Goal: Task Accomplishment & Management: Complete application form

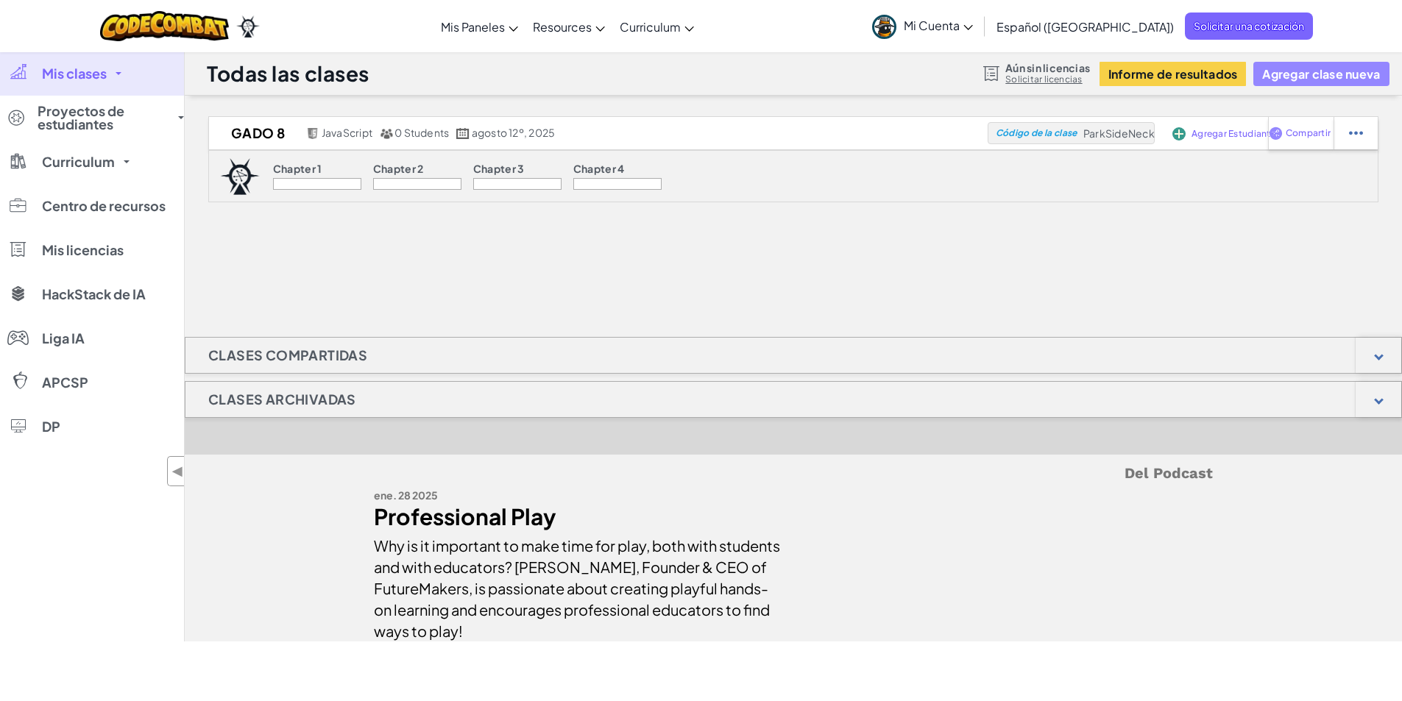
click at [1355, 70] on button "Agregar clase nueva" at bounding box center [1320, 74] width 135 height 24
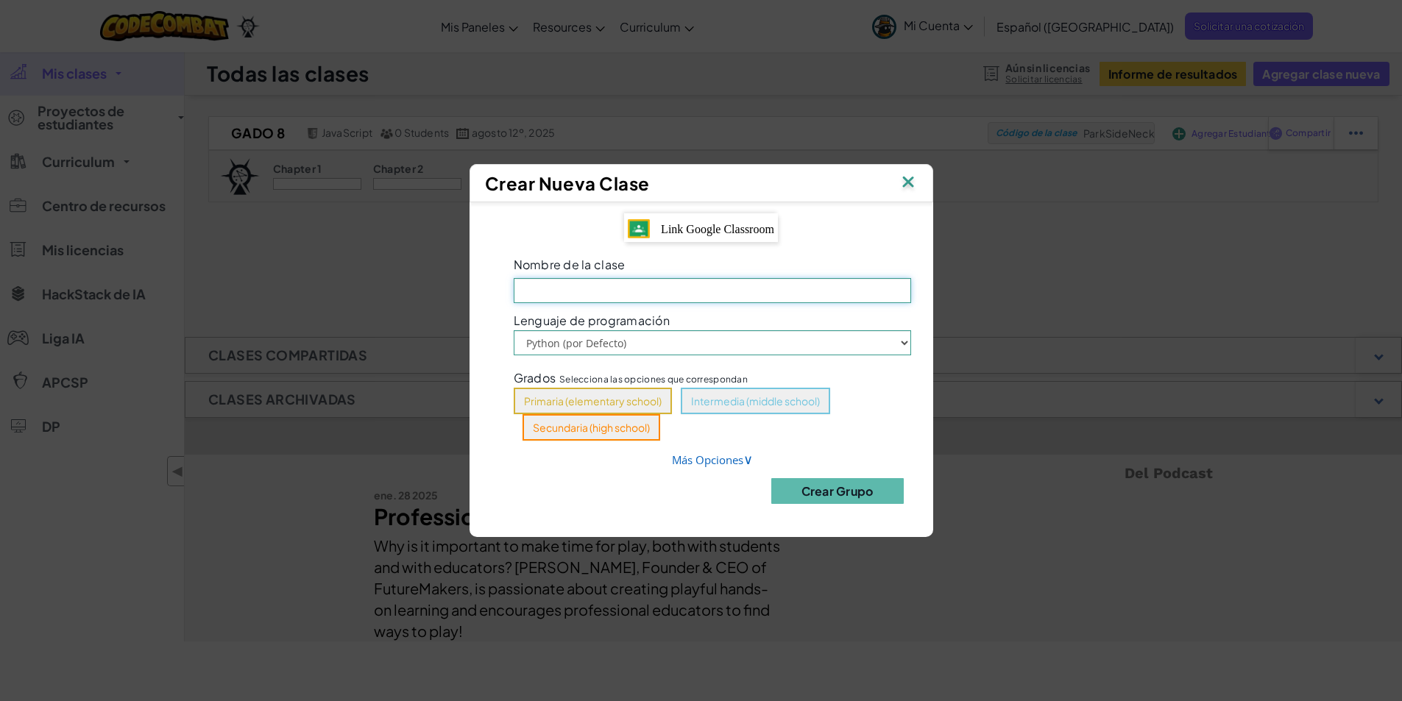
click at [743, 298] on input "Nombre de la clase El campo es obligatorio" at bounding box center [712, 290] width 397 height 25
type input "Gado 8-2"
click at [837, 343] on select "Python (por Defecto) JavaScript" at bounding box center [712, 342] width 397 height 25
select select "javascript"
click at [514, 330] on select "Python (por Defecto) JavaScript" at bounding box center [712, 342] width 397 height 25
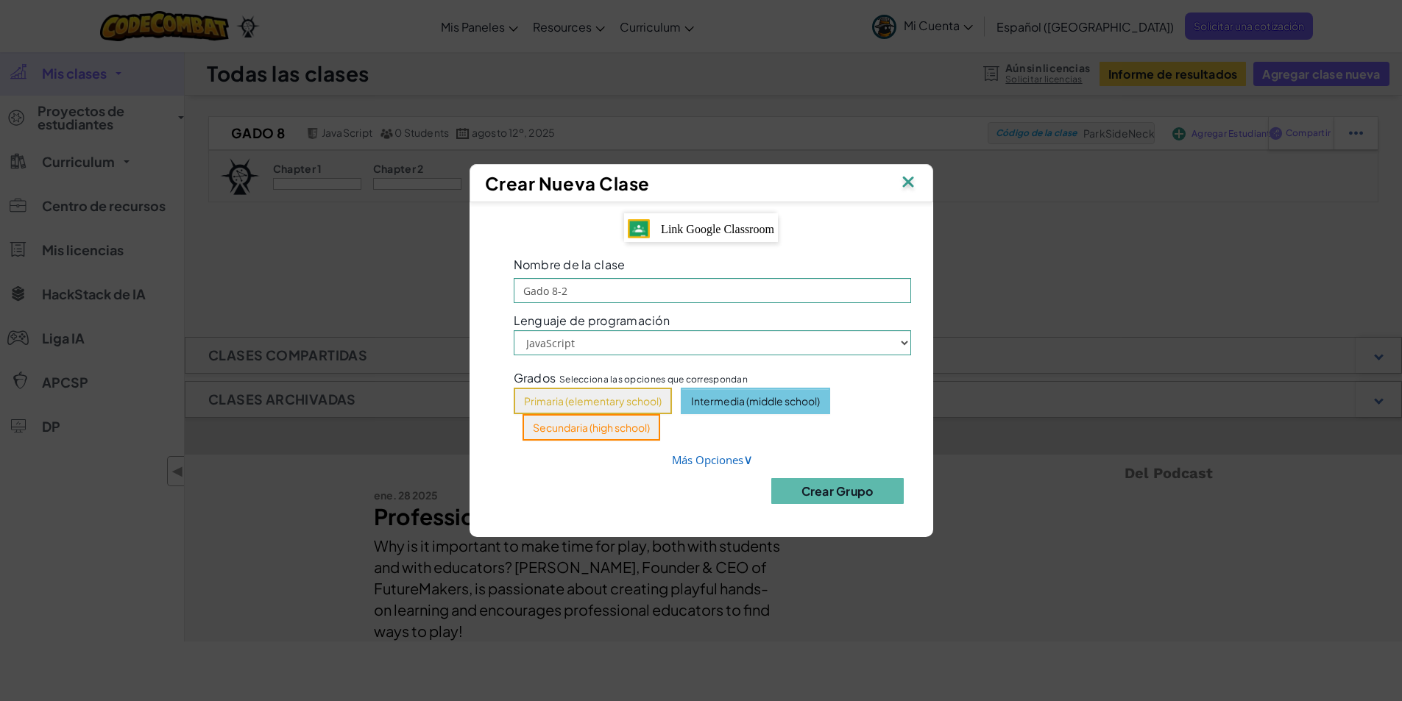
click at [757, 399] on button "Intermedia (middle school)" at bounding box center [755, 401] width 149 height 26
click at [734, 464] on link "Más Opciones ∨" at bounding box center [712, 460] width 81 height 15
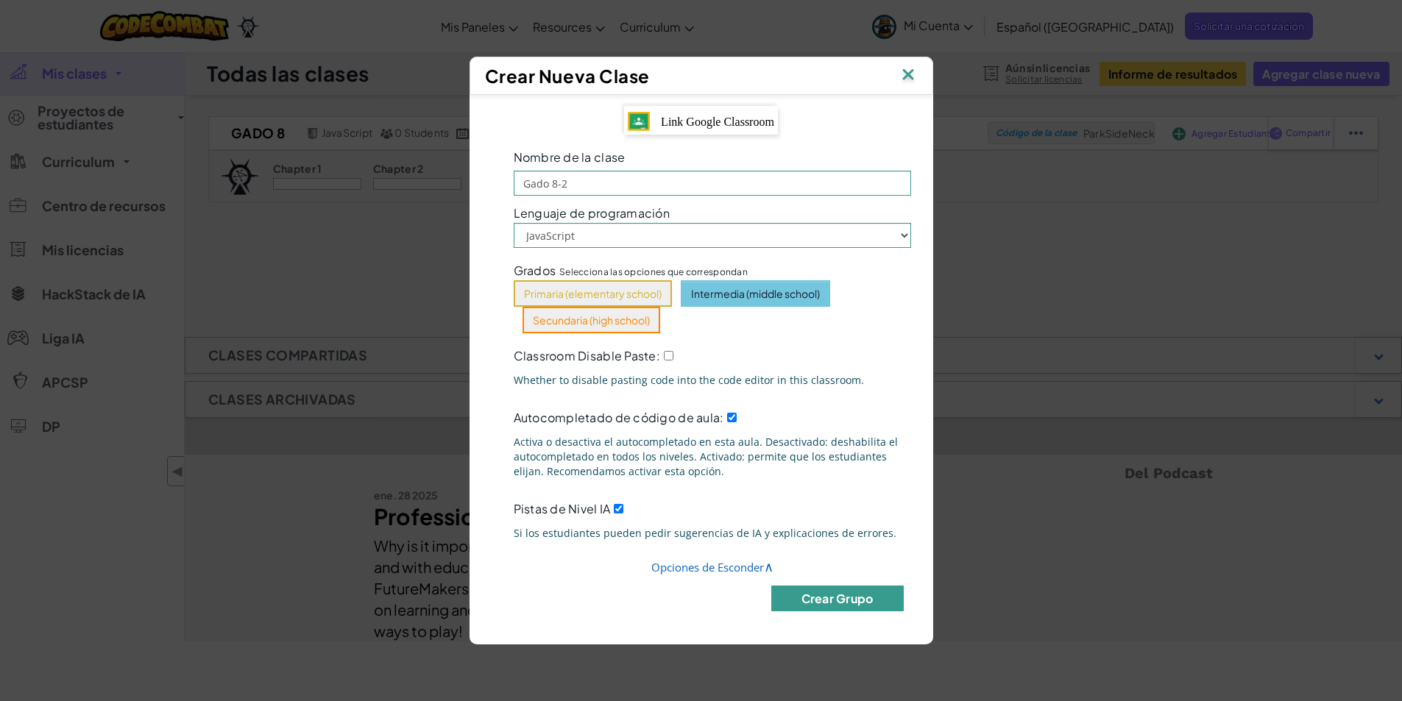
click at [818, 601] on button "Crear Grupo" at bounding box center [837, 599] width 132 height 26
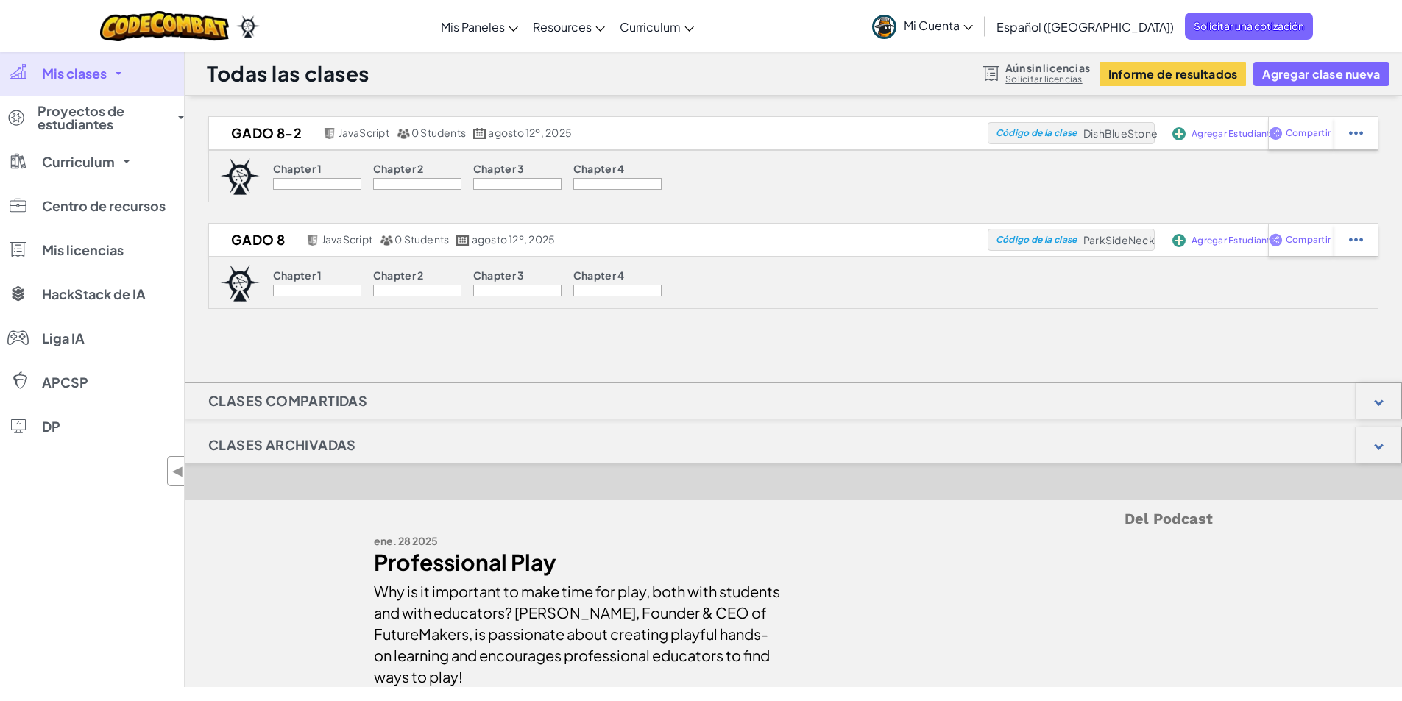
click at [320, 178] on div at bounding box center [317, 184] width 88 height 12
click at [314, 168] on p "Chapter 1" at bounding box center [297, 169] width 49 height 12
click at [1102, 137] on span "DishBlueStone" at bounding box center [1120, 133] width 74 height 13
drag, startPoint x: 1086, startPoint y: 135, endPoint x: 1157, endPoint y: 131, distance: 71.5
click at [1157, 131] on span "DishBlueStone" at bounding box center [1120, 133] width 74 height 13
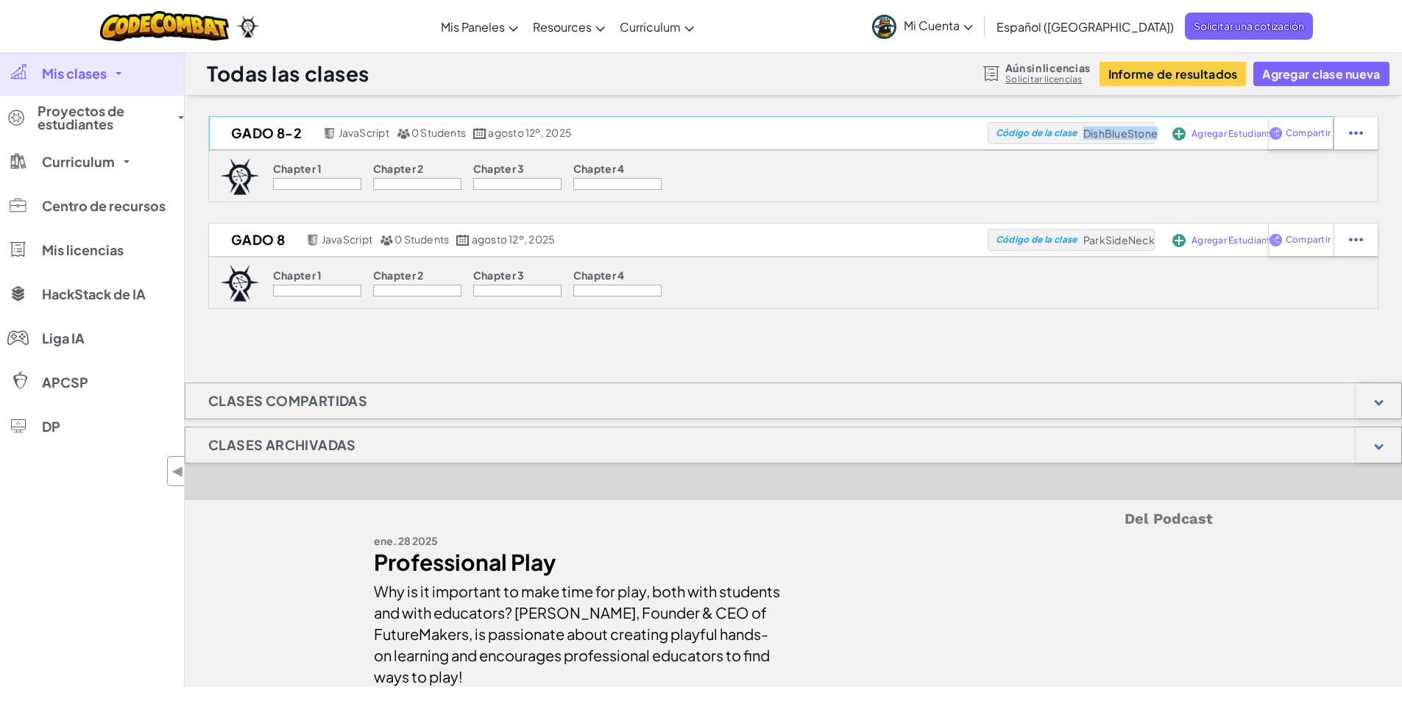
copy span "DishBlueStone"
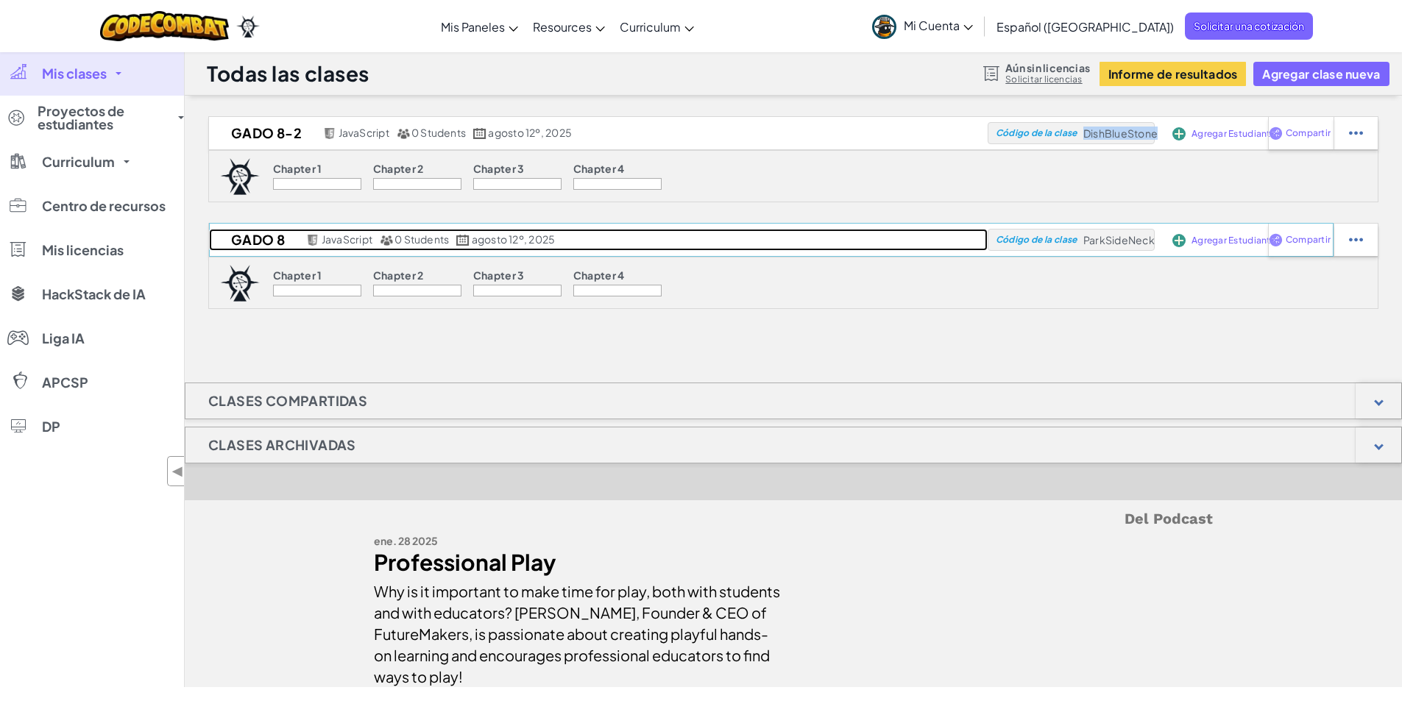
click at [357, 238] on span "JavaScript" at bounding box center [347, 239] width 51 height 13
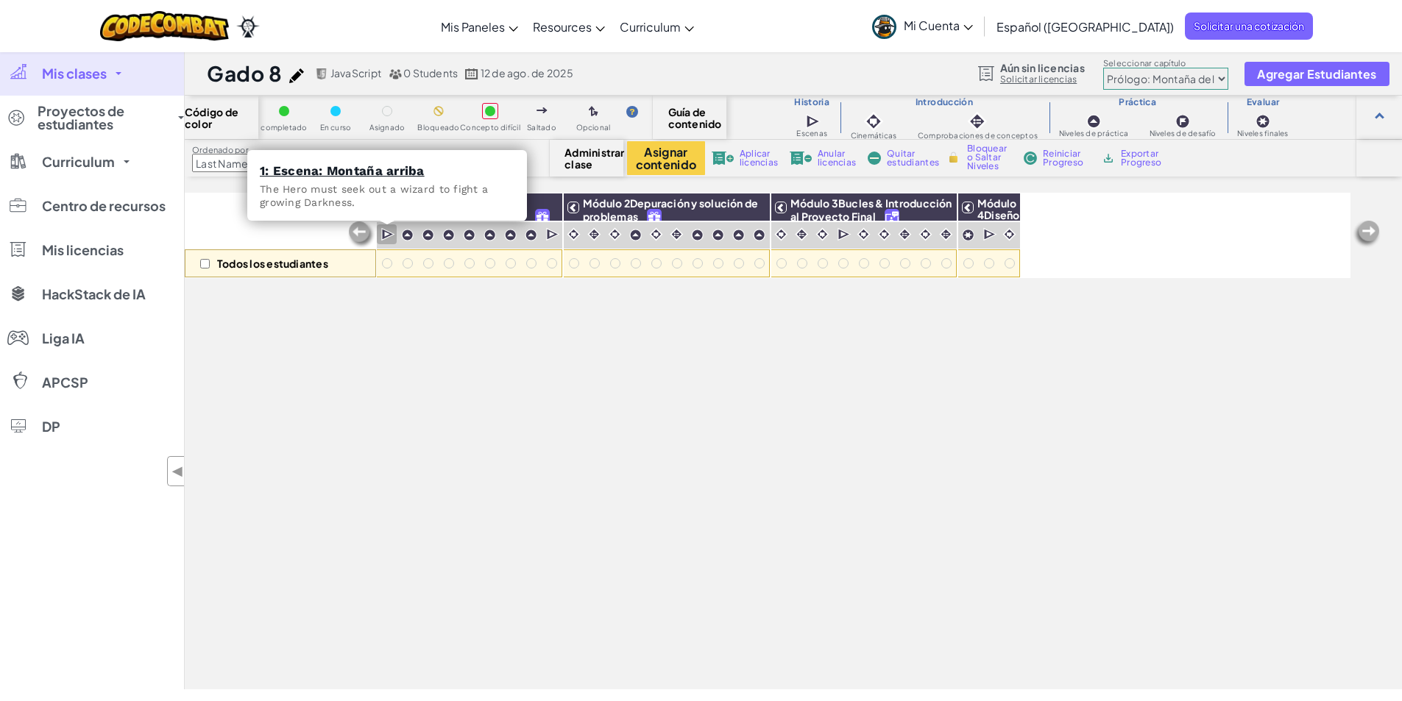
click at [385, 236] on img at bounding box center [388, 234] width 14 height 15
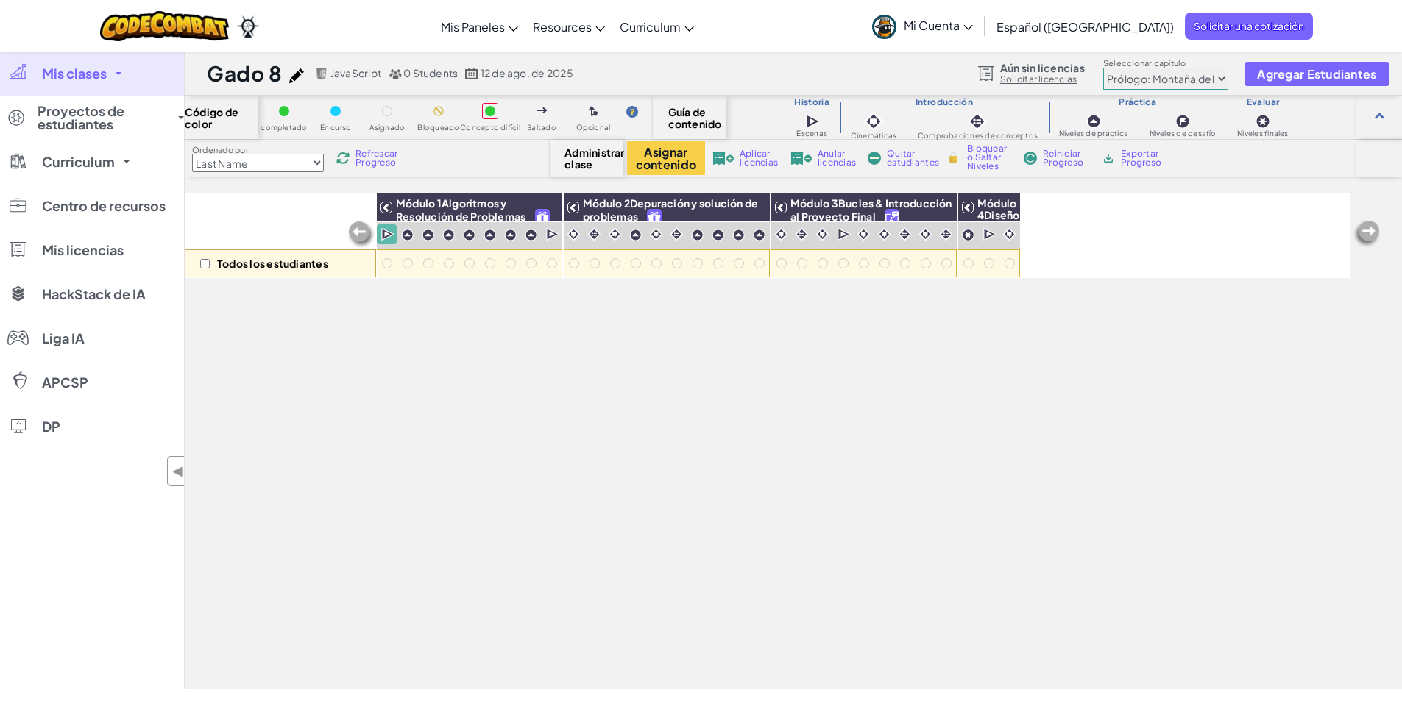
click at [385, 236] on img at bounding box center [388, 234] width 14 height 15
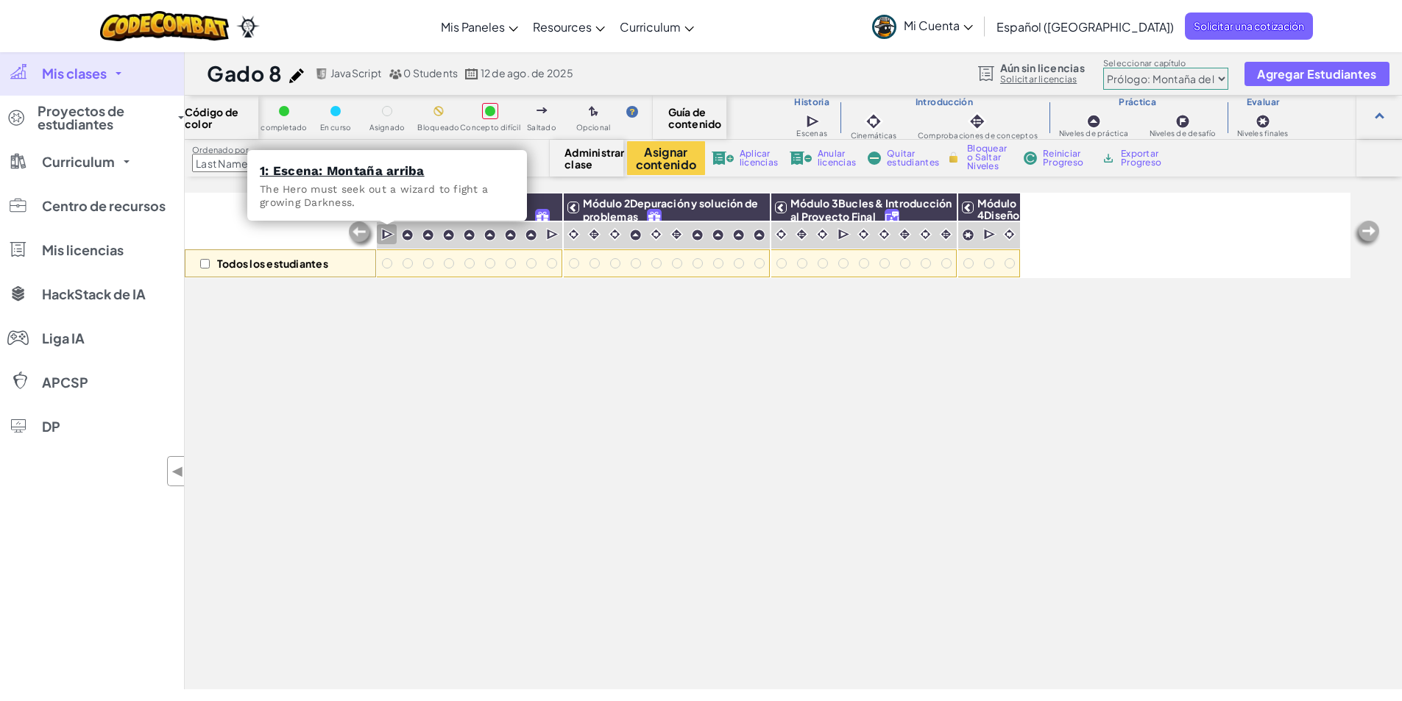
click at [382, 235] on img at bounding box center [388, 234] width 14 height 15
click at [375, 174] on link "1: Escena: Montaña arriba" at bounding box center [342, 170] width 165 height 15
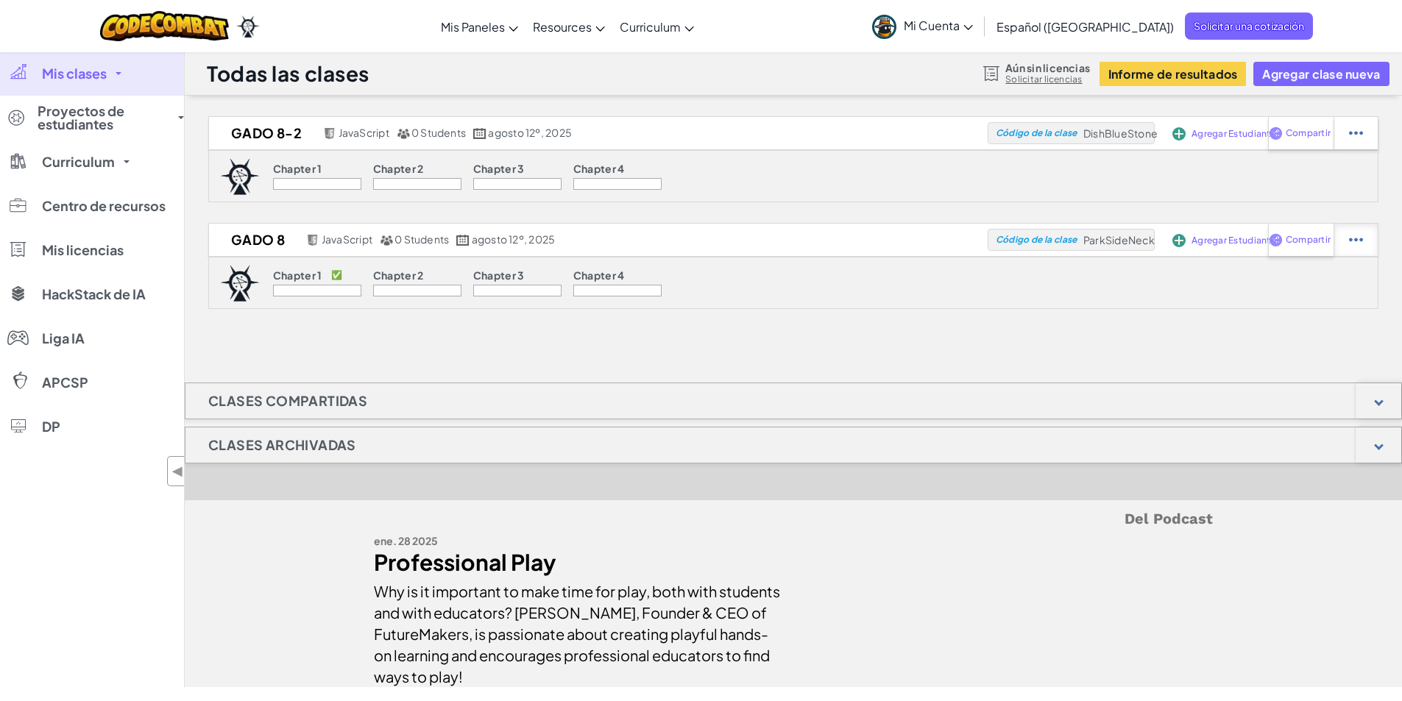
click at [1367, 149] on div at bounding box center [1356, 133] width 44 height 32
select select "javascript"
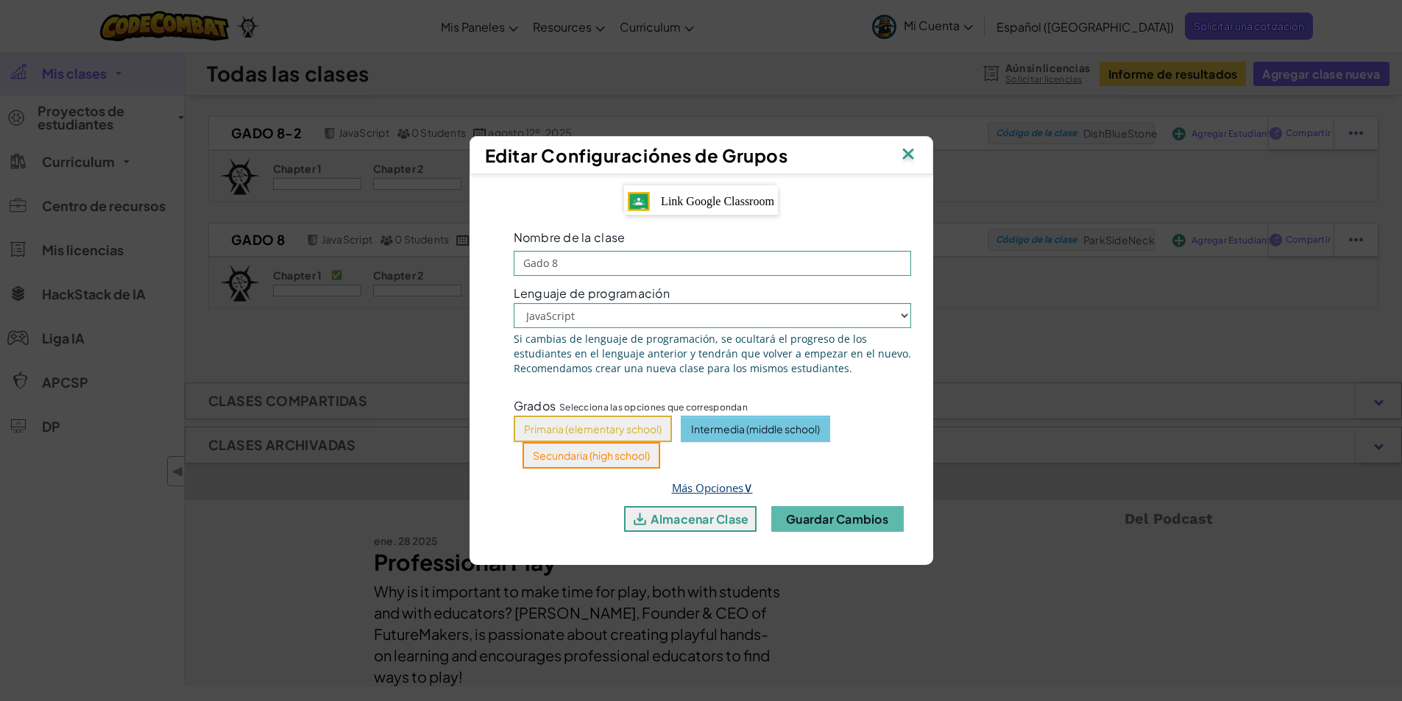
click at [746, 481] on span "∨" at bounding box center [748, 487] width 10 height 18
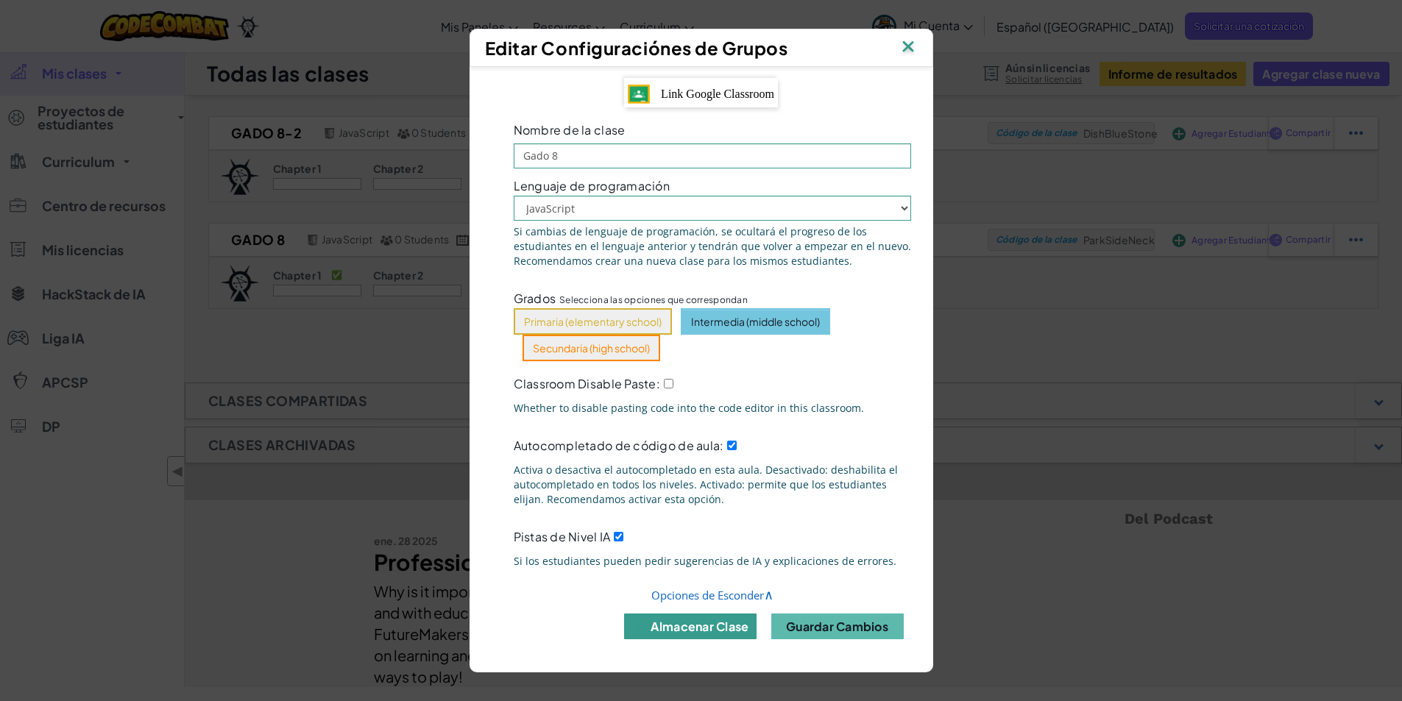
click at [679, 636] on button "almacenar clase" at bounding box center [690, 627] width 132 height 26
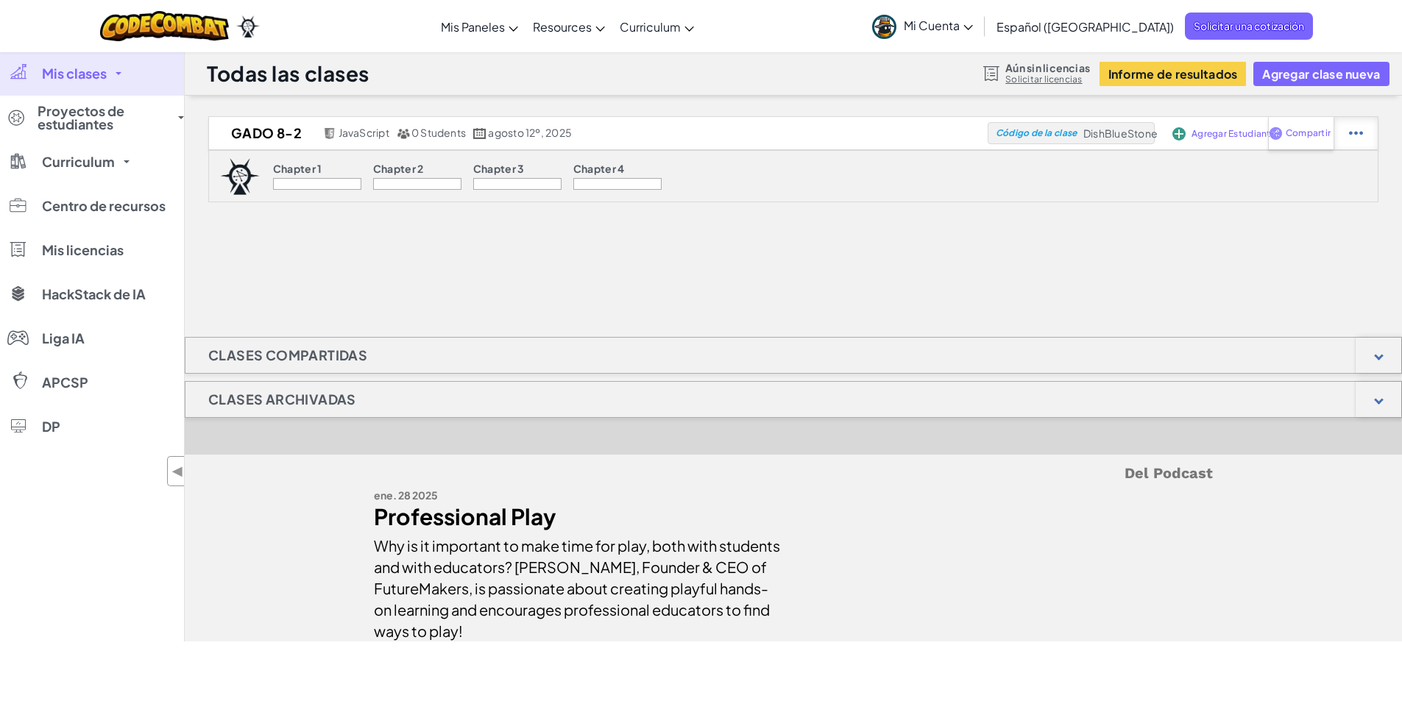
click at [1353, 136] on img at bounding box center [1356, 133] width 14 height 13
select select "javascript"
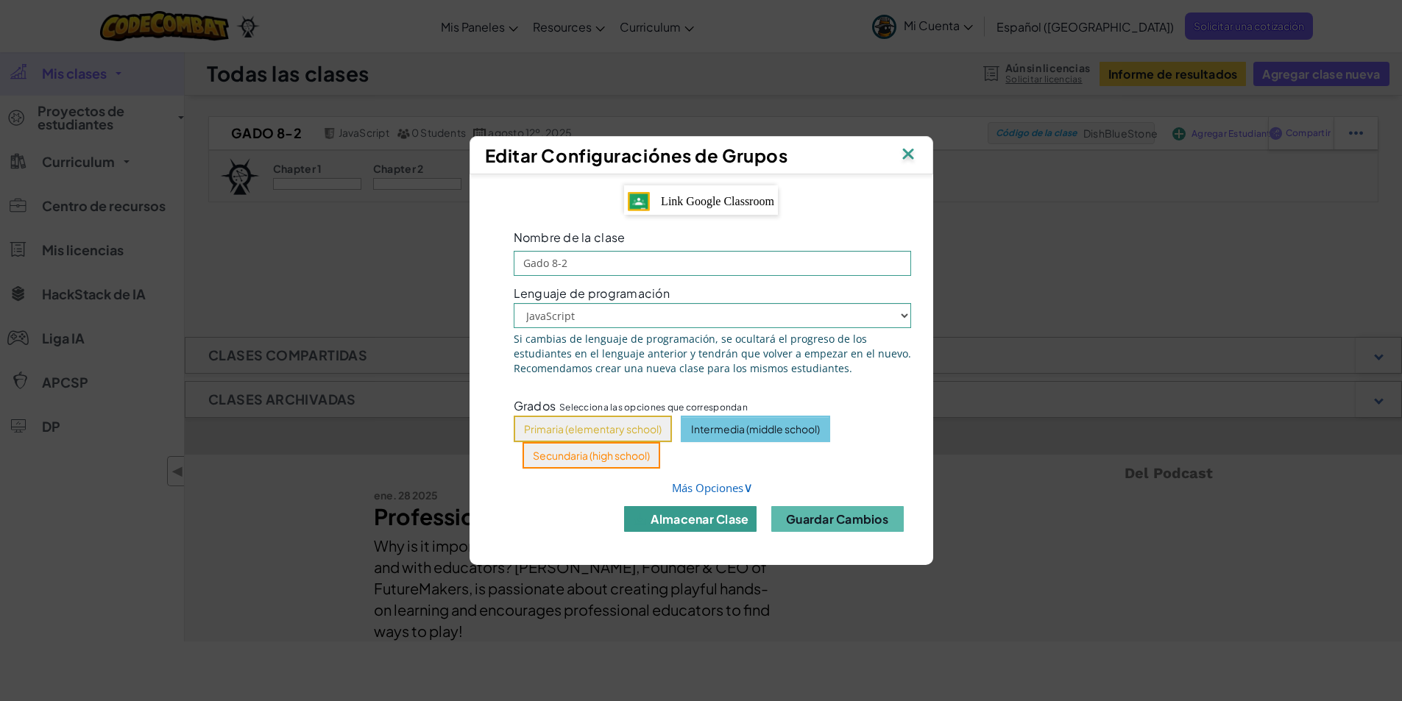
click at [673, 521] on button "almacenar clase" at bounding box center [690, 519] width 132 height 26
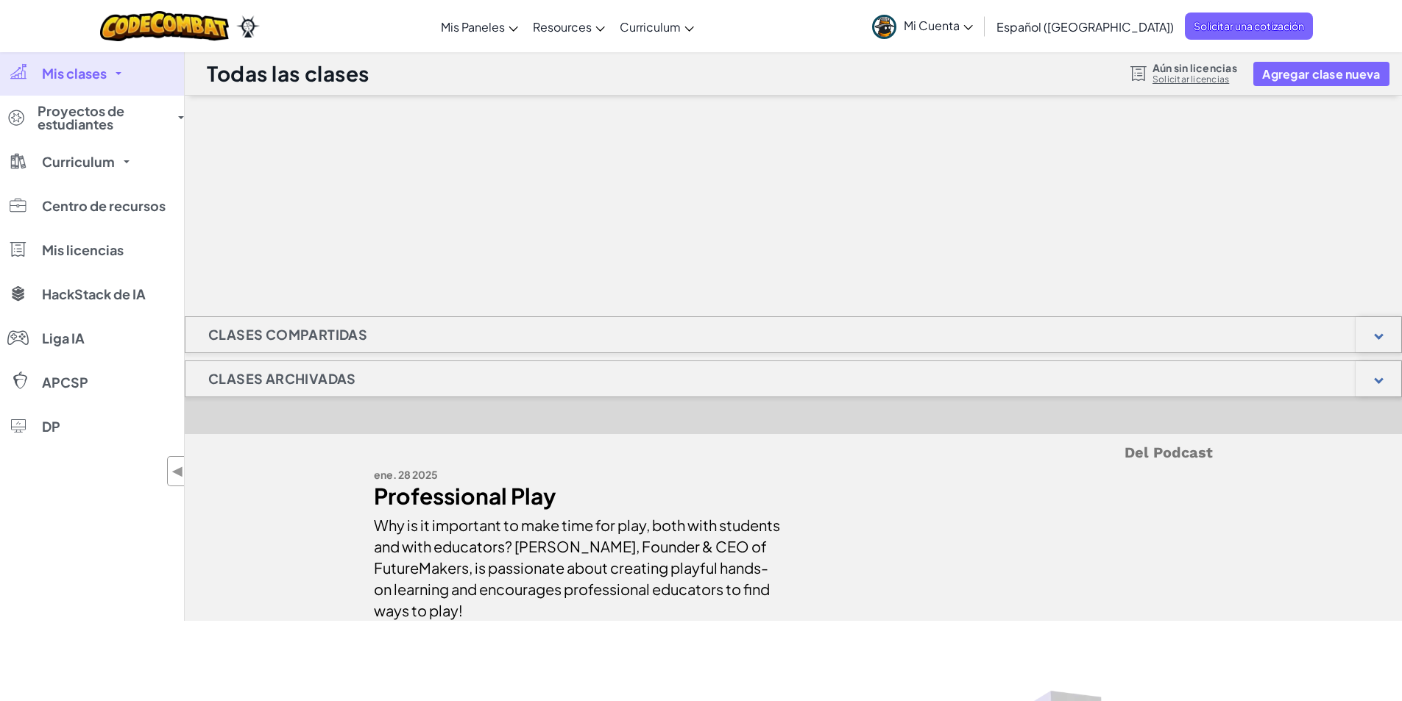
click at [594, 252] on div "Clases compartidas Clases Archivadas Gado 8-2 JavaScript 0 Students agosto 12º,…" at bounding box center [793, 358] width 1217 height 525
click at [973, 22] on span "Mi Cuenta" at bounding box center [938, 25] width 69 height 15
